Goal: Check status: Check status

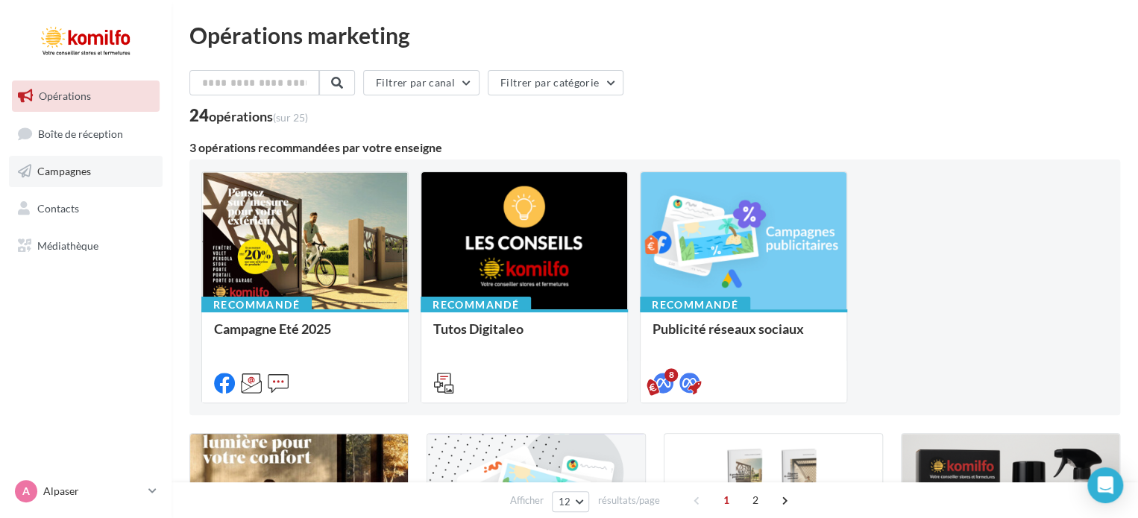
click at [74, 166] on span "Campagnes" at bounding box center [64, 171] width 54 height 13
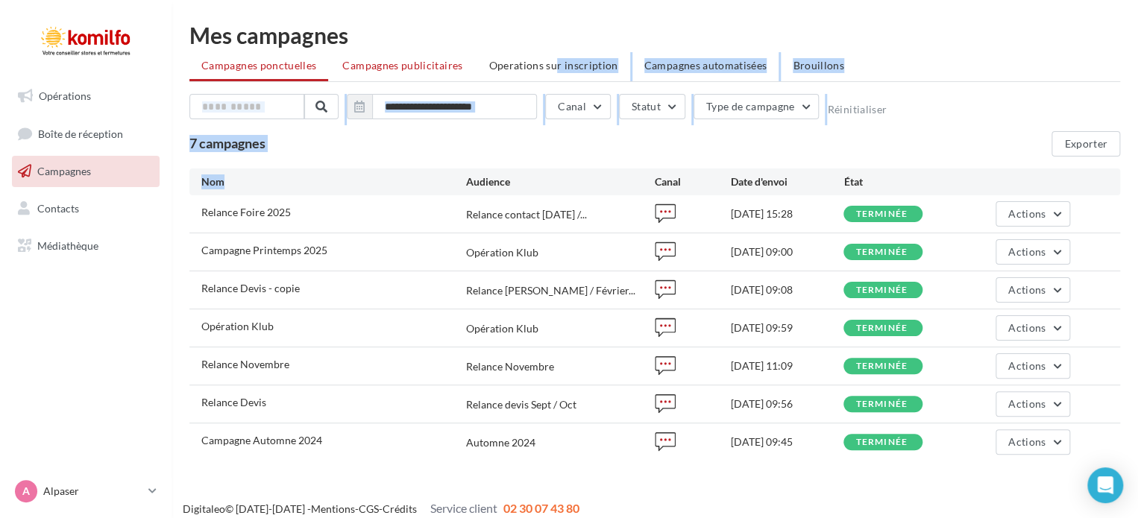
drag, startPoint x: 0, startPoint y: 0, endPoint x: 423, endPoint y: 71, distance: 428.8
click at [423, 71] on div "**********" at bounding box center [654, 242] width 931 height 437
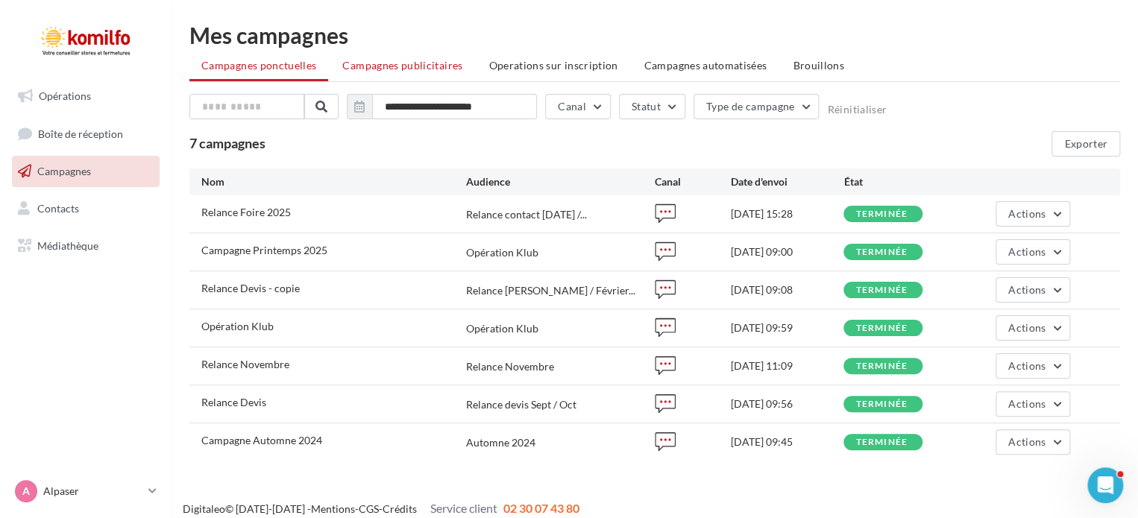
click at [373, 65] on span "Campagnes publicitaires" at bounding box center [402, 65] width 120 height 13
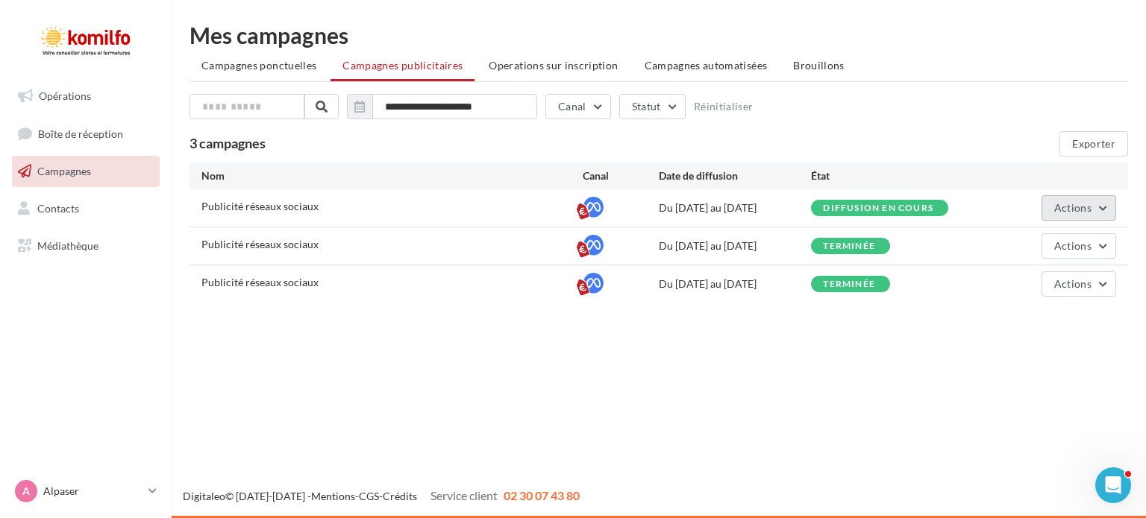
click at [1057, 206] on span "Actions" at bounding box center [1072, 207] width 37 height 13
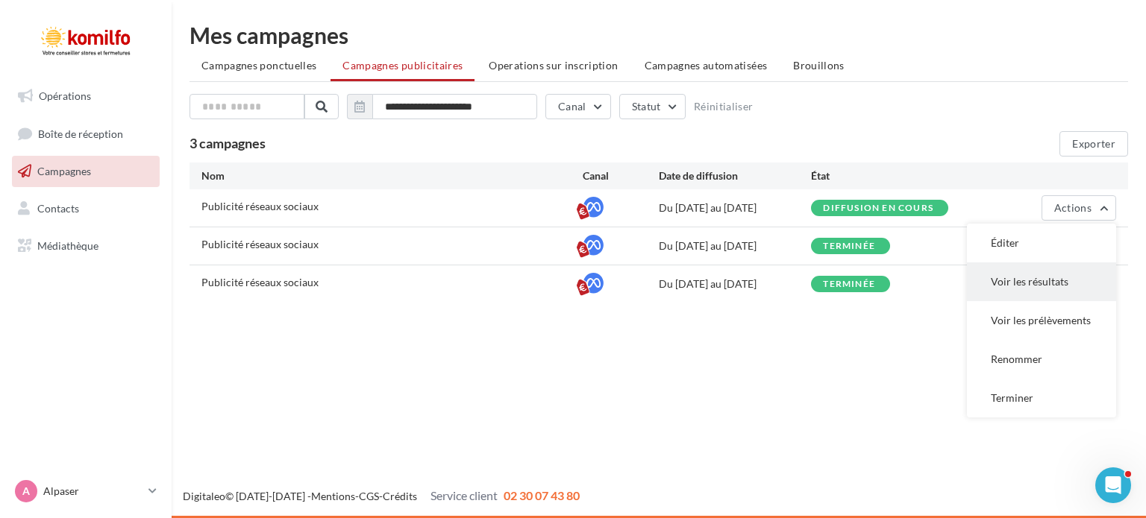
click at [1011, 280] on button "Voir les résultats" at bounding box center [1041, 282] width 149 height 39
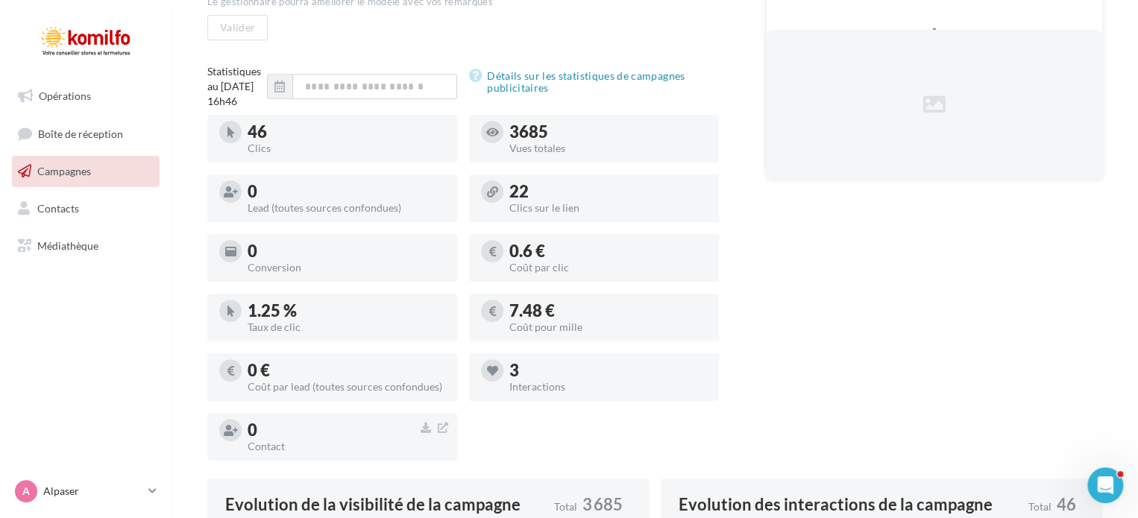
scroll to position [321, 0]
